Goal: Navigation & Orientation: Find specific page/section

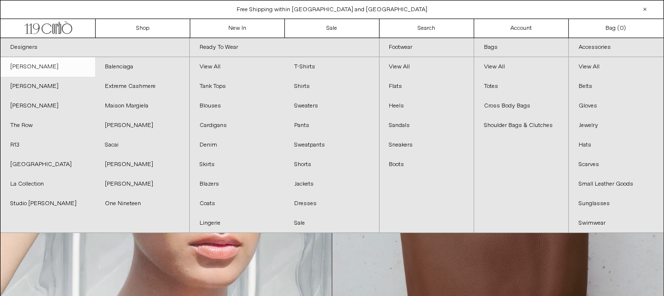
click at [64, 68] on link "[PERSON_NAME]" at bounding box center [47, 67] width 95 height 20
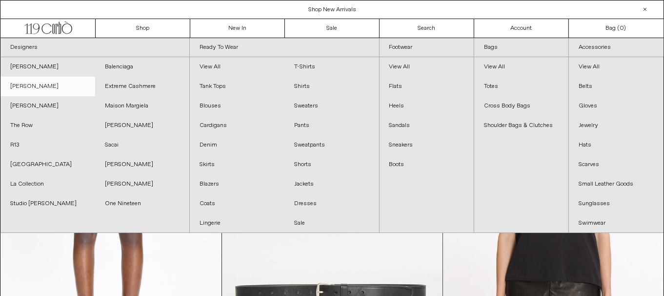
click at [41, 85] on link "[PERSON_NAME]" at bounding box center [47, 87] width 95 height 20
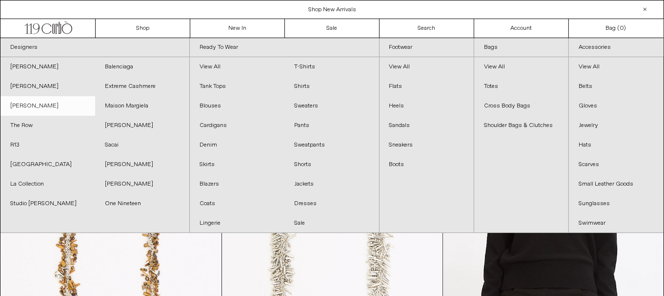
click at [33, 110] on link "[PERSON_NAME]" at bounding box center [47, 106] width 95 height 20
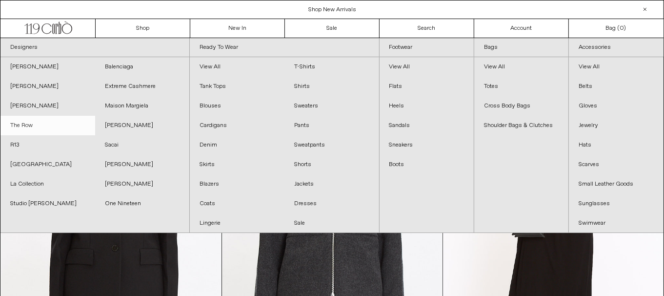
click at [25, 125] on link "The Row" at bounding box center [47, 126] width 95 height 20
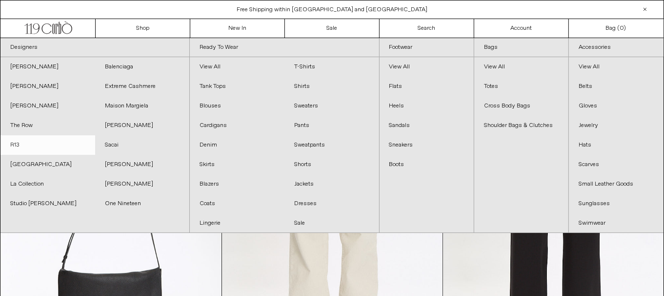
click at [52, 140] on link "R13" at bounding box center [47, 145] width 95 height 20
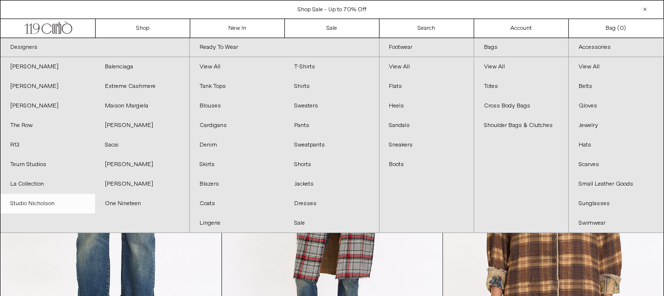
click at [53, 203] on link "Studio Nicholson" at bounding box center [47, 204] width 95 height 20
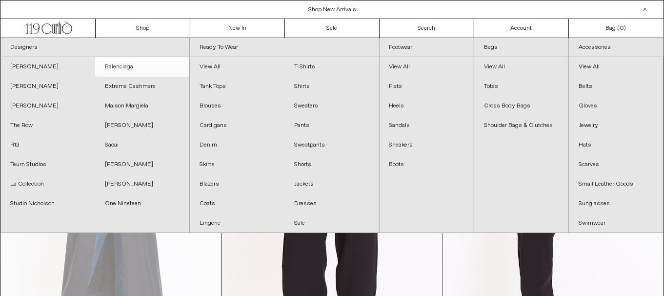
click at [133, 62] on link "Balenciaga" at bounding box center [142, 67] width 95 height 20
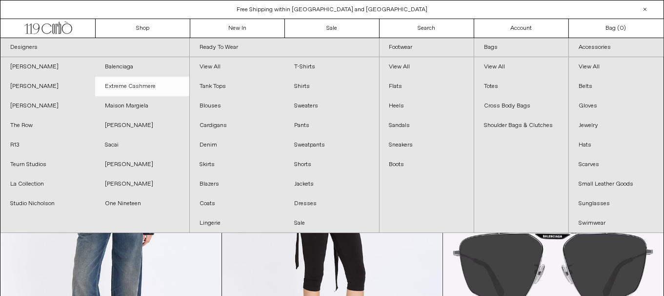
click at [144, 87] on link "Extreme Cashmere" at bounding box center [142, 87] width 95 height 20
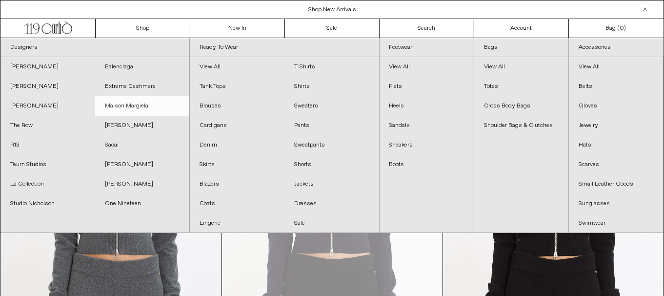
click at [148, 103] on link "Maison Margiela" at bounding box center [142, 106] width 95 height 20
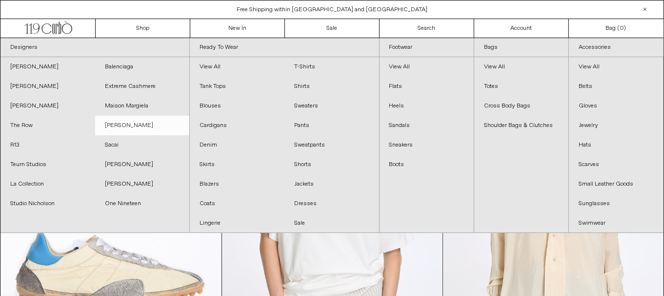
click at [139, 123] on link "[PERSON_NAME]" at bounding box center [142, 126] width 95 height 20
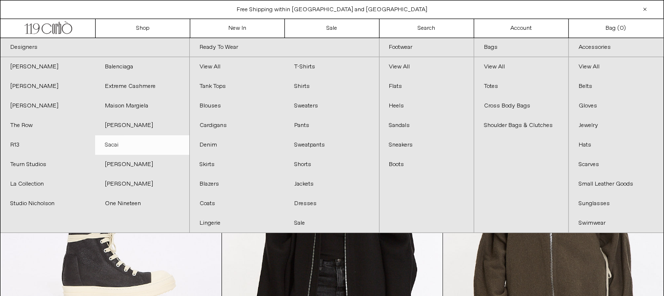
click at [143, 144] on link "Sacai" at bounding box center [142, 145] width 95 height 20
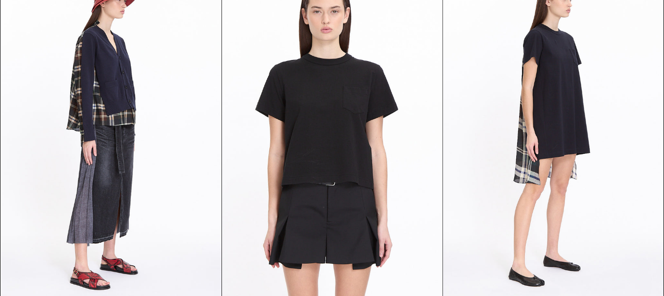
scroll to position [1, 0]
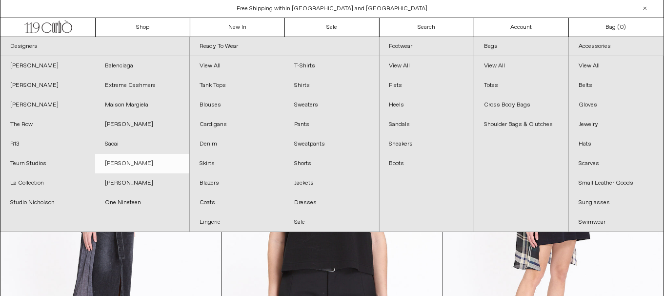
click at [148, 166] on link "[PERSON_NAME]" at bounding box center [142, 164] width 95 height 20
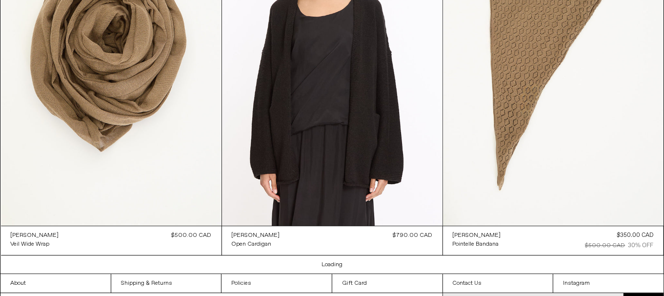
scroll to position [2703, 0]
